Goal: Information Seeking & Learning: Learn about a topic

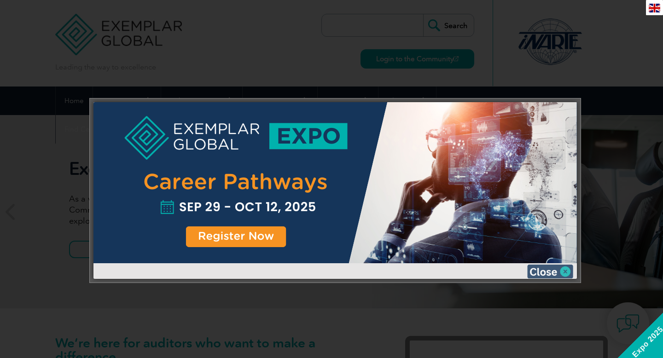
click at [532, 269] on img at bounding box center [550, 272] width 46 height 14
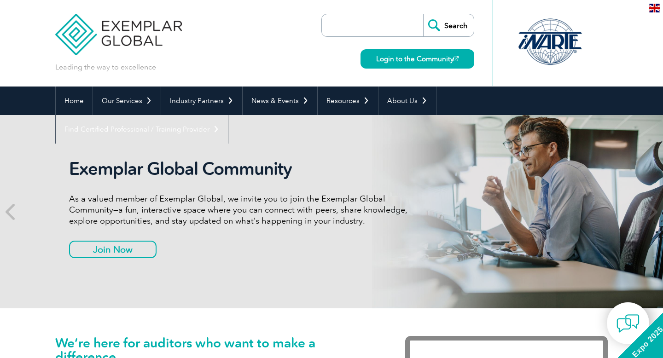
drag, startPoint x: 586, startPoint y: 13, endPoint x: 553, endPoint y: 64, distance: 60.6
click at [553, 64] on div at bounding box center [549, 43] width 115 height 86
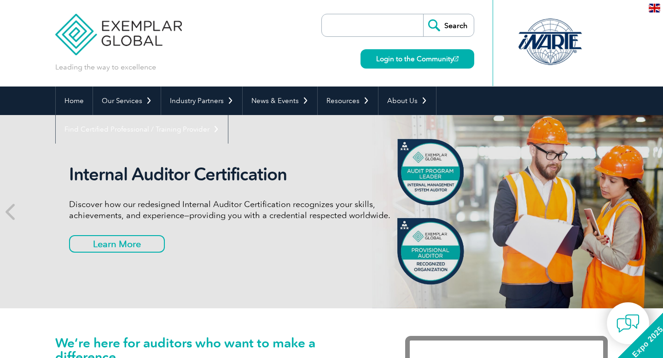
click at [551, 36] on div at bounding box center [550, 42] width 92 height 51
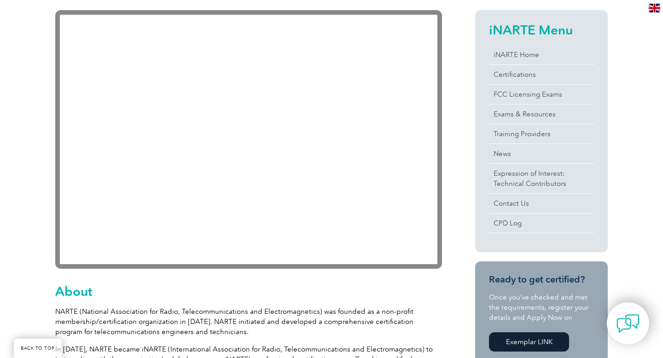
scroll to position [214, 0]
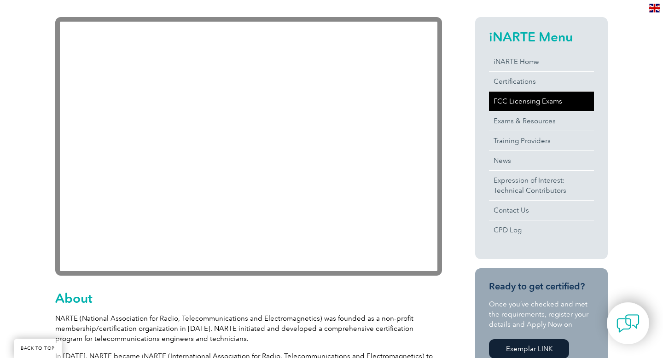
click at [521, 102] on link "FCC Licensing Exams" at bounding box center [541, 101] width 105 height 19
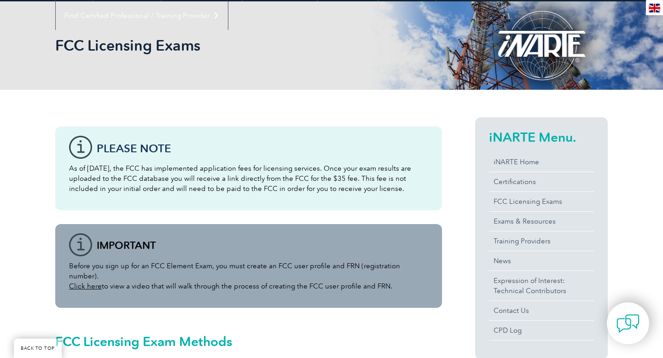
scroll to position [98, 0]
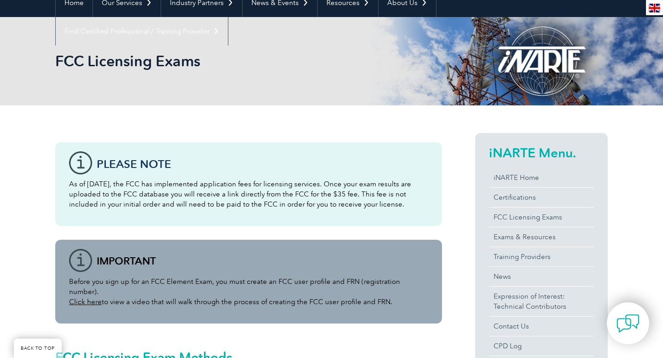
click at [152, 181] on p "As of [DATE], the FCC has implemented application fees for licensing services. …" at bounding box center [248, 194] width 359 height 30
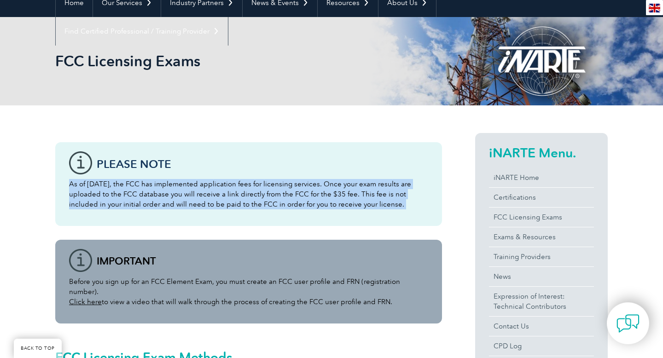
click at [152, 181] on p "As of [DATE], the FCC has implemented application fees for licensing services. …" at bounding box center [248, 194] width 359 height 30
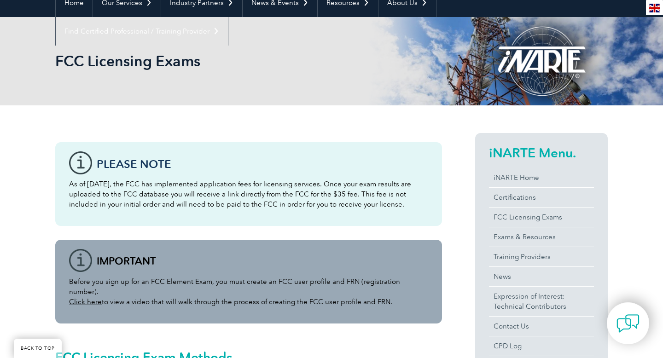
click at [160, 184] on p "As of [DATE], the FCC has implemented application fees for licensing services. …" at bounding box center [248, 194] width 359 height 30
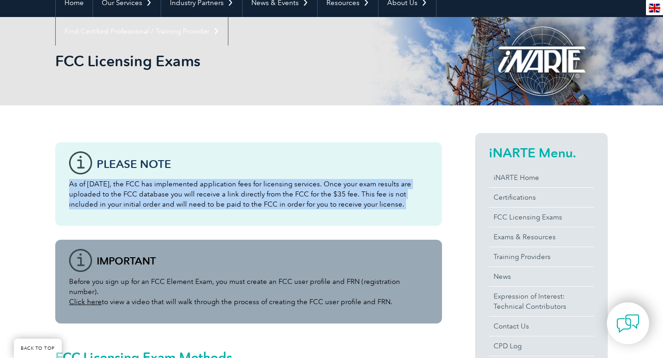
drag, startPoint x: 160, startPoint y: 184, endPoint x: 142, endPoint y: 183, distance: 18.0
click at [142, 183] on p "As of April 19, 2022, the FCC has implemented application fees for licensing se…" at bounding box center [248, 194] width 359 height 30
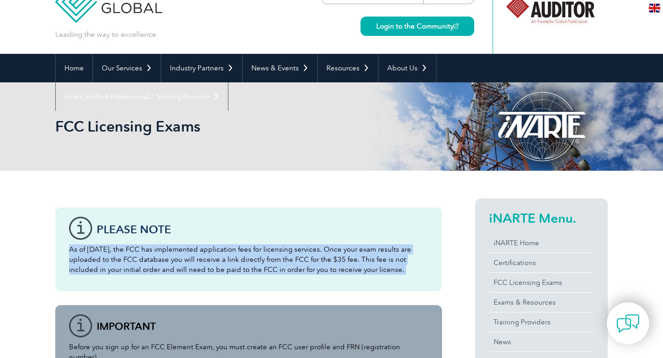
scroll to position [0, 0]
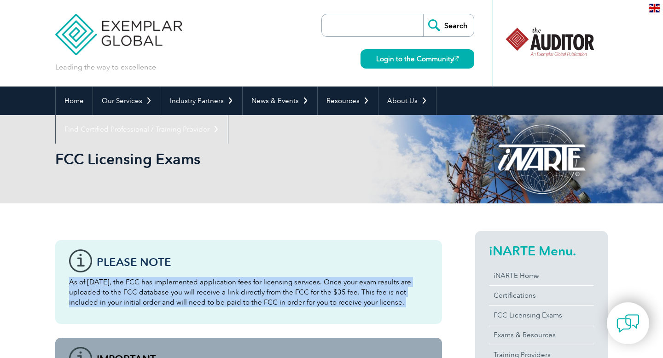
click at [561, 37] on div at bounding box center [550, 42] width 92 height 51
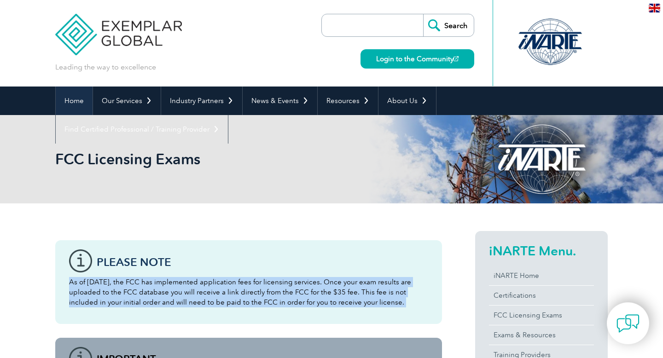
click at [78, 101] on link "Home" at bounding box center [74, 101] width 37 height 29
